Goal: Task Accomplishment & Management: Use online tool/utility

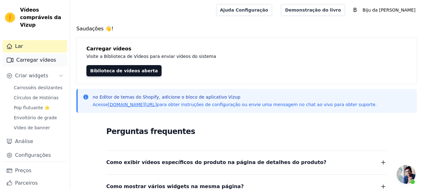
scroll to position [675, 0]
click at [29, 60] on font "Carregar vídeos" at bounding box center [36, 60] width 40 height 6
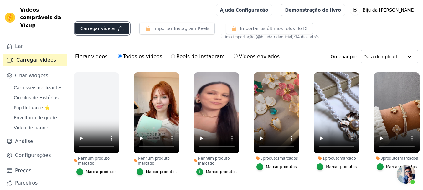
click at [99, 28] on font "Carregar vídeos" at bounding box center [98, 28] width 35 height 5
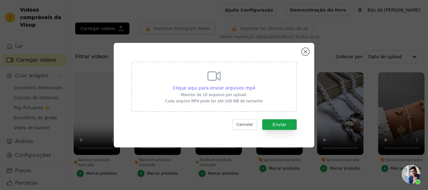
click at [200, 89] on font "Clique aqui para enviar arquivos mp4" at bounding box center [214, 88] width 83 height 5
click at [255, 85] on input "Clique aqui para enviar arquivos mp4 Máximo de 10 arquivos por upload. Cada arq…" at bounding box center [255, 85] width 0 height 0
type input "C:\fakepath\Img 4732.Mp4 reduzido.mp4"
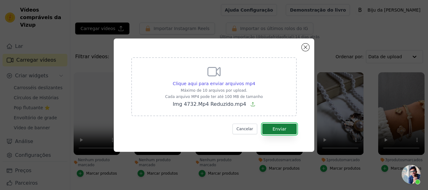
click at [281, 130] on font "Enviar" at bounding box center [280, 129] width 14 height 5
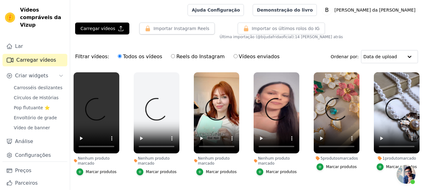
scroll to position [675, 0]
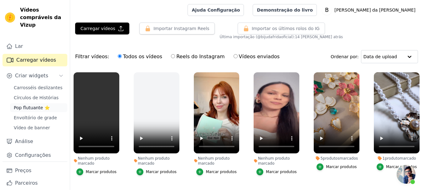
click at [33, 107] on font "Pop flutuante ⭐" at bounding box center [32, 107] width 36 height 5
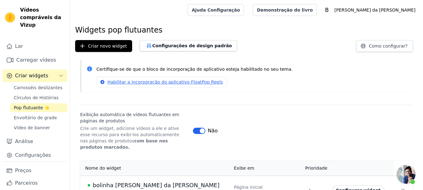
scroll to position [11, 0]
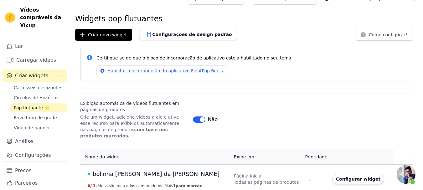
click at [124, 171] on font "bolinha [PERSON_NAME] da [PERSON_NAME]" at bounding box center [156, 174] width 127 height 7
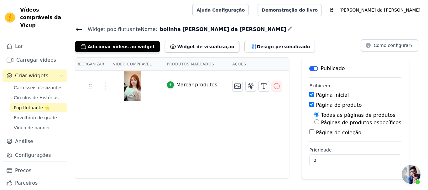
click at [134, 85] on img at bounding box center [133, 86] width 18 height 30
click at [116, 47] on font "Adicionar vídeos ao widget" at bounding box center [121, 46] width 67 height 5
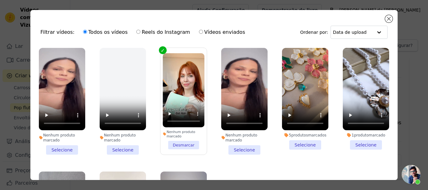
click at [183, 144] on li "Nenhum produto marcado Desmarcar" at bounding box center [184, 101] width 42 height 96
click at [0, 0] on input "Nenhum produto marcado Desmarcar" at bounding box center [0, 0] width 0 height 0
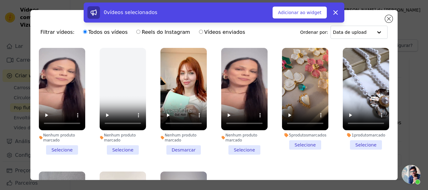
click at [61, 147] on li "Nenhum produto marcado Selecione" at bounding box center [62, 101] width 46 height 107
click at [0, 0] on input "Nenhum produto marcado Selecione" at bounding box center [0, 0] width 0 height 0
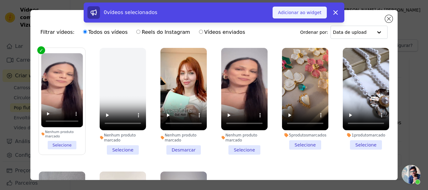
click at [298, 14] on font "Adicionar ao widget" at bounding box center [300, 12] width 44 height 5
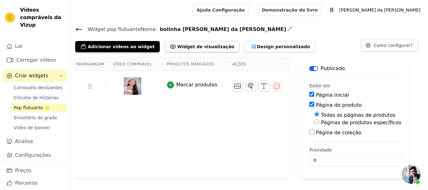
click at [183, 47] on font "Widget de visualização" at bounding box center [205, 46] width 57 height 5
click at [115, 48] on font "Adicionar vídeos ao widget" at bounding box center [121, 46] width 67 height 5
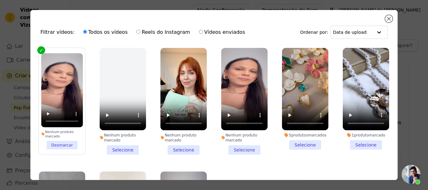
click at [136, 32] on input "Reels do Instagram" at bounding box center [138, 32] width 4 height 4
radio input "true"
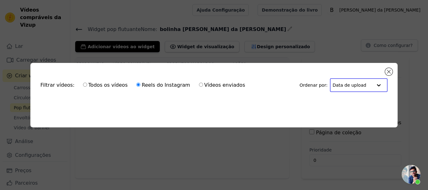
click at [358, 86] on input "text" at bounding box center [352, 85] width 40 height 13
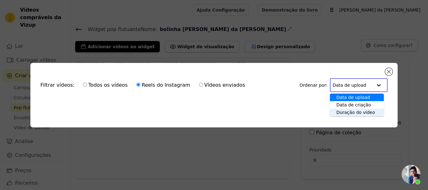
click at [355, 111] on font "Duração do vídeo" at bounding box center [355, 112] width 39 height 5
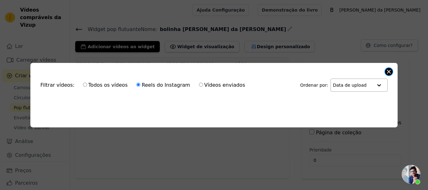
click at [389, 70] on button "Fechar modal" at bounding box center [389, 72] width 8 height 8
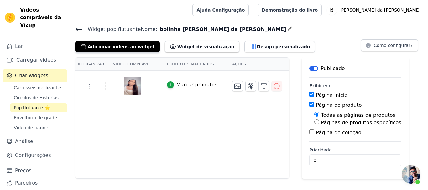
click at [130, 87] on img at bounding box center [133, 86] width 18 height 30
click at [94, 45] on font "Adicionar vídeos ao widget" at bounding box center [121, 46] width 67 height 5
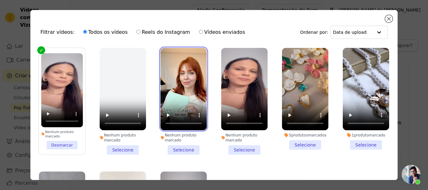
click at [185, 88] on video at bounding box center [183, 89] width 46 height 82
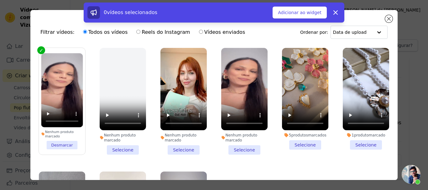
click at [62, 141] on li "Nenhum produto marcado Desmarcar" at bounding box center [62, 101] width 42 height 96
click at [0, 0] on input "Nenhum produto marcado Desmarcar" at bounding box center [0, 0] width 0 height 0
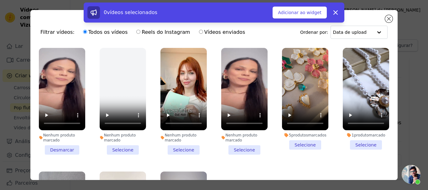
click at [175, 149] on li "Nenhum produto marcado Selecione" at bounding box center [183, 101] width 46 height 107
click at [0, 0] on input "Nenhum produto marcado Selecione" at bounding box center [0, 0] width 0 height 0
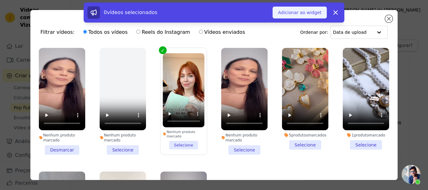
click at [295, 11] on font "Adicionar ao widget" at bounding box center [300, 12] width 44 height 5
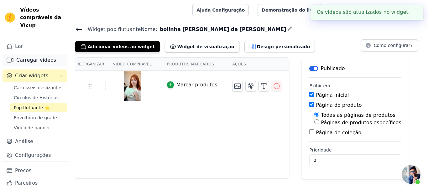
click at [36, 61] on font "Carregar vídeos" at bounding box center [36, 60] width 40 height 6
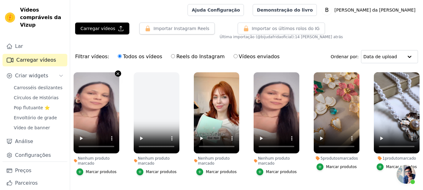
click at [116, 74] on icon "button" at bounding box center [118, 73] width 5 height 5
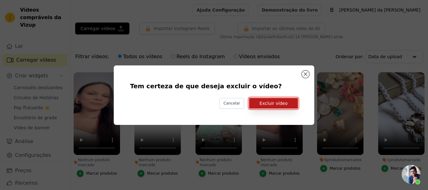
click at [274, 103] on font "Excluir vídeo" at bounding box center [273, 103] width 28 height 5
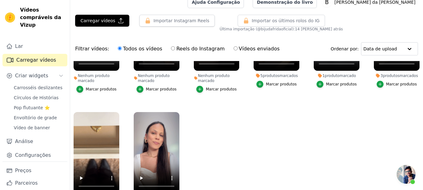
scroll to position [63, 0]
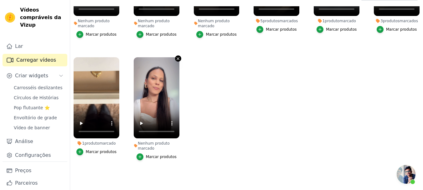
click at [178, 57] on icon "button" at bounding box center [178, 58] width 3 height 3
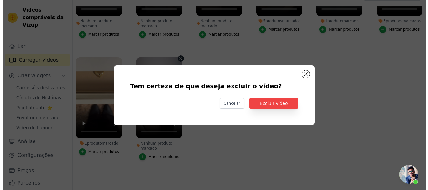
scroll to position [0, 0]
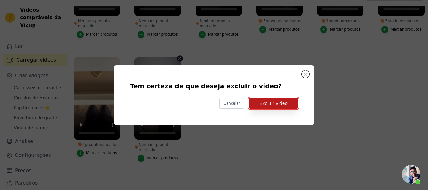
click at [268, 103] on font "Excluir vídeo" at bounding box center [273, 103] width 28 height 5
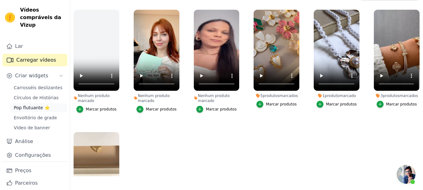
click at [34, 107] on font "Pop flutuante ⭐" at bounding box center [32, 107] width 36 height 5
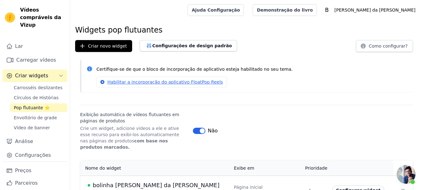
scroll to position [11, 0]
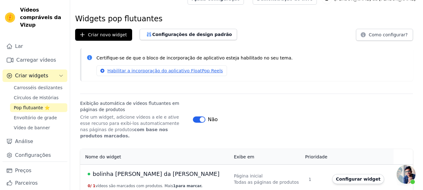
click at [126, 171] on font "bolinha [PERSON_NAME] da [PERSON_NAME]" at bounding box center [156, 174] width 127 height 7
